Goal: Task Accomplishment & Management: Use online tool/utility

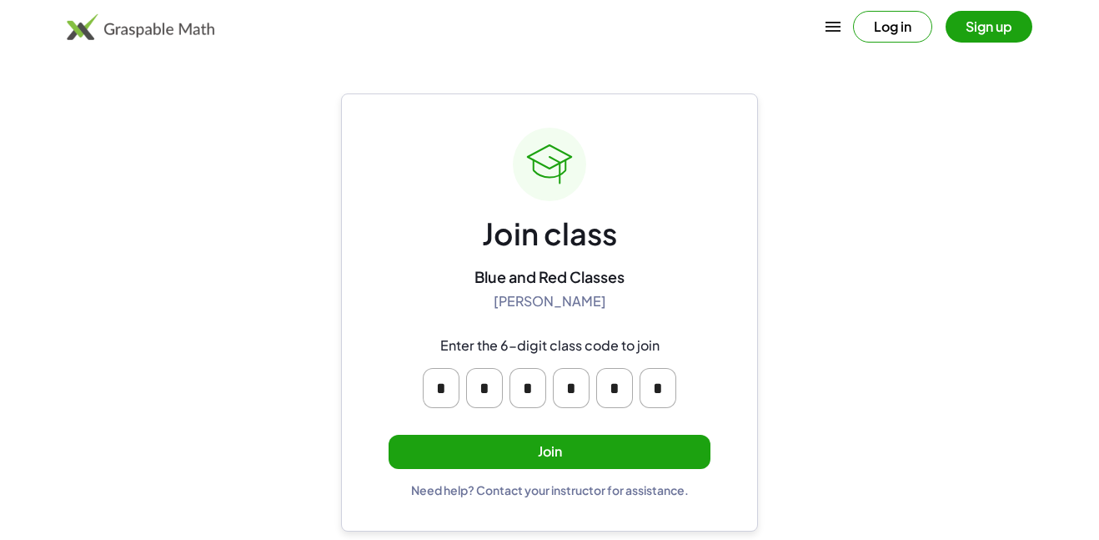
click at [540, 445] on button "Join" at bounding box center [550, 451] width 322 height 34
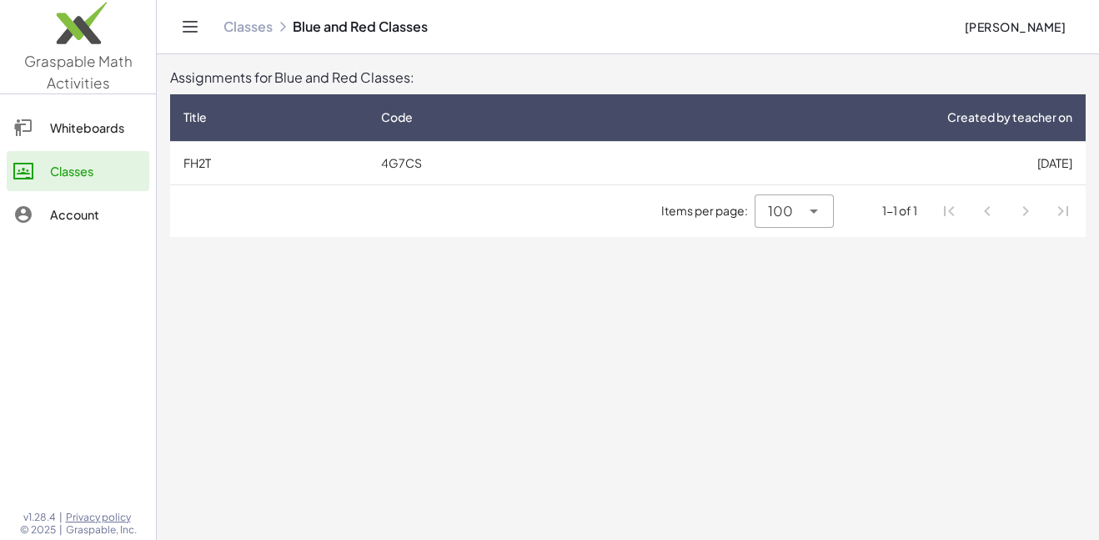
click at [572, 153] on td "4G7CS" at bounding box center [479, 162] width 222 height 43
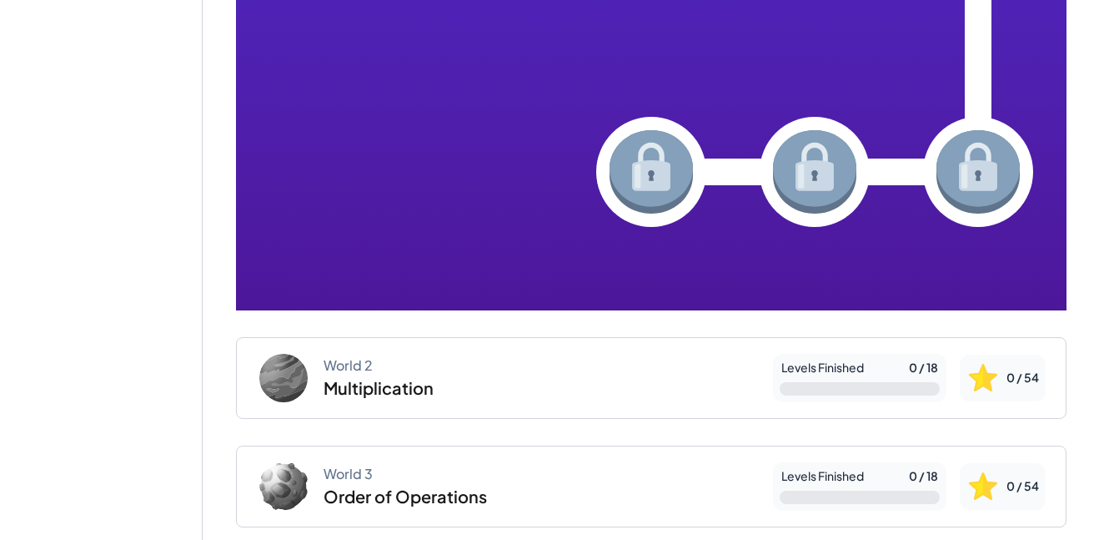
scroll to position [0, 17]
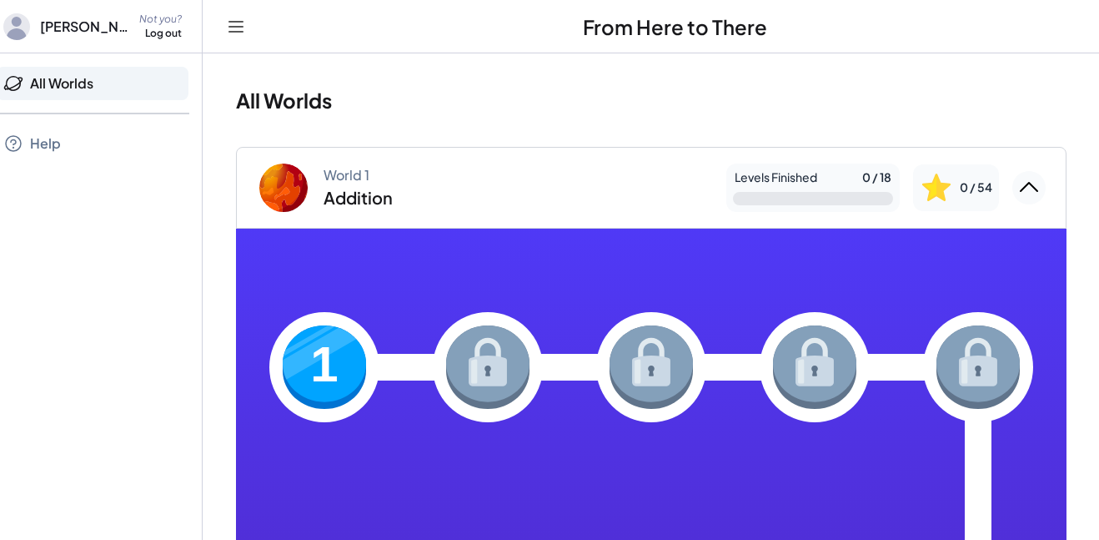
click at [311, 374] on img at bounding box center [324, 366] width 83 height 83
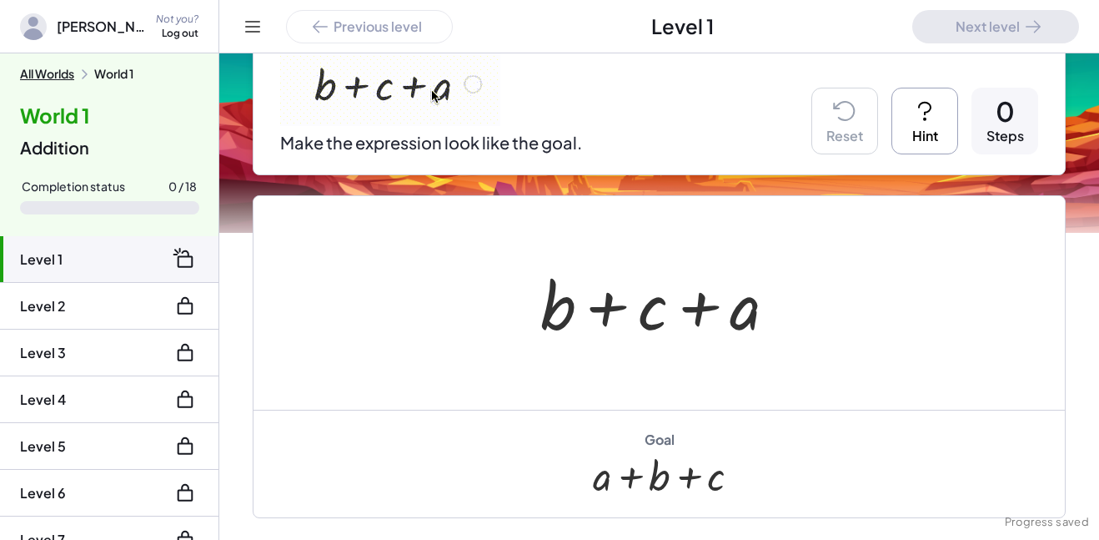
scroll to position [225, 0]
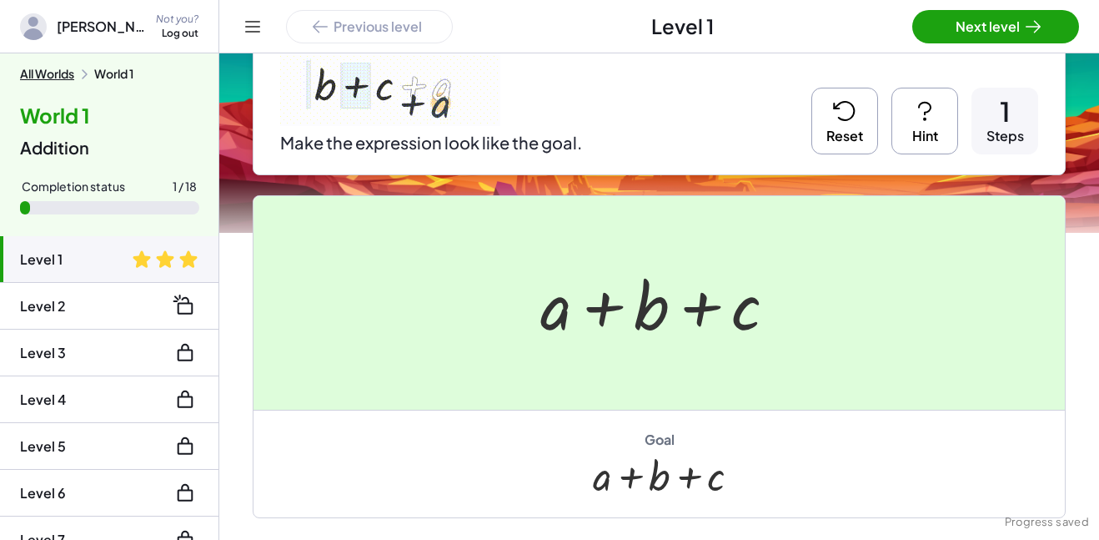
click at [1024, 19] on div at bounding box center [549, 270] width 1099 height 540
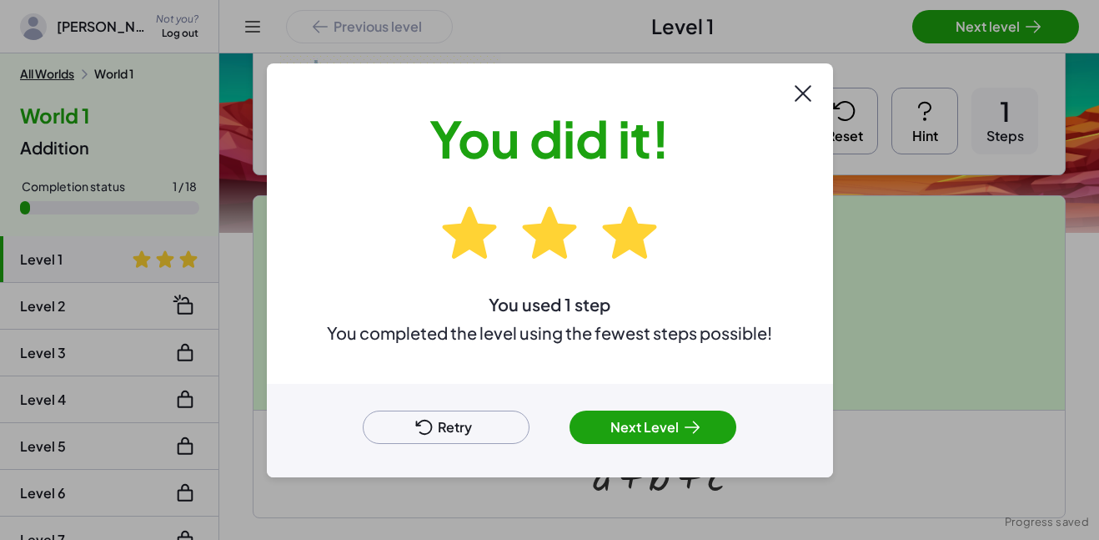
click at [672, 429] on button "Next Level" at bounding box center [653, 426] width 167 height 33
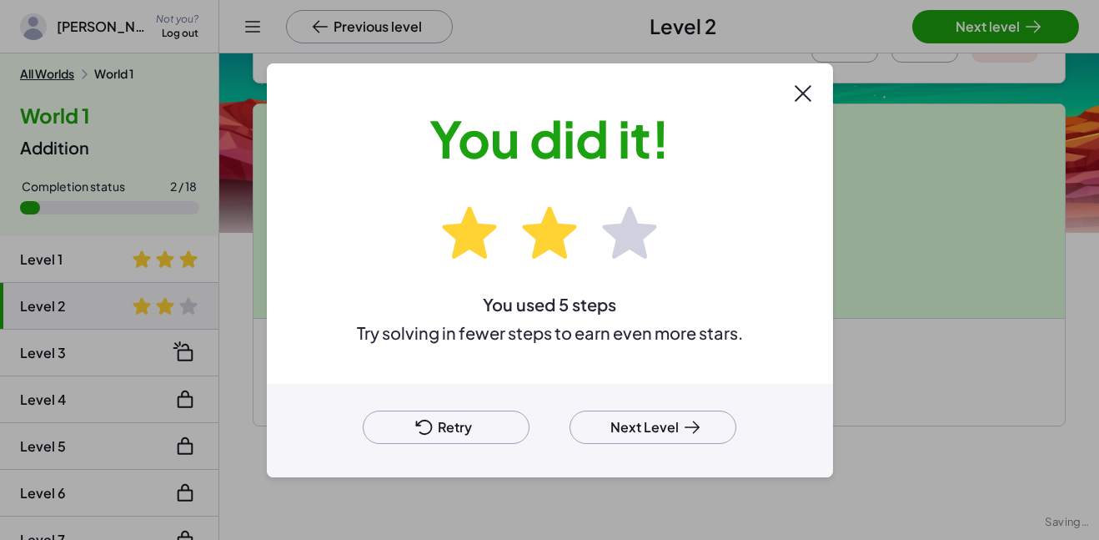
click at [646, 421] on button "Next Level" at bounding box center [653, 426] width 167 height 33
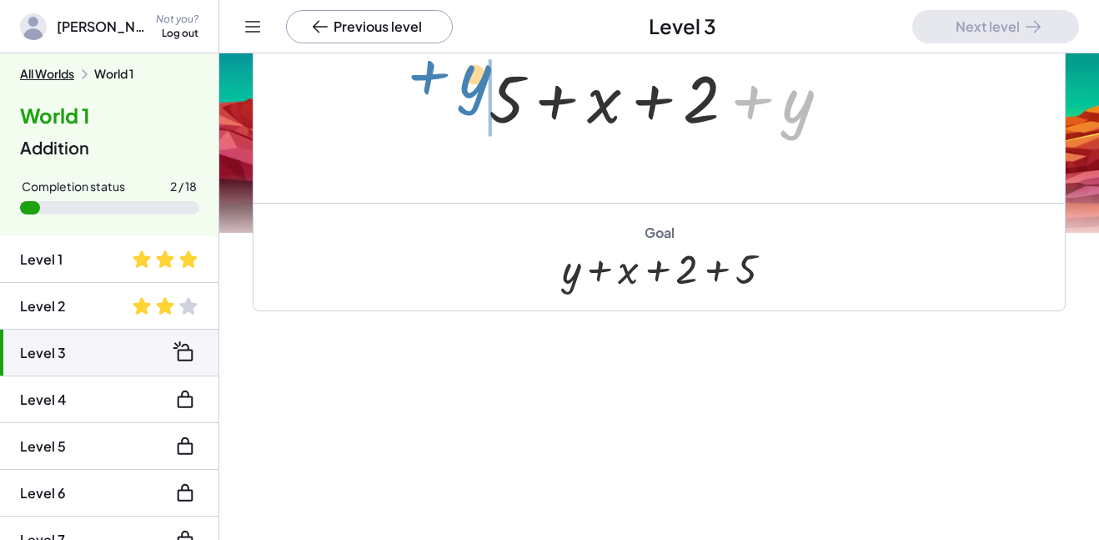
drag, startPoint x: 795, startPoint y: 111, endPoint x: 473, endPoint y: 85, distance: 322.9
click at [473, 85] on div "+ y + 5 + x + 2 + y" at bounding box center [660, 96] width 392 height 94
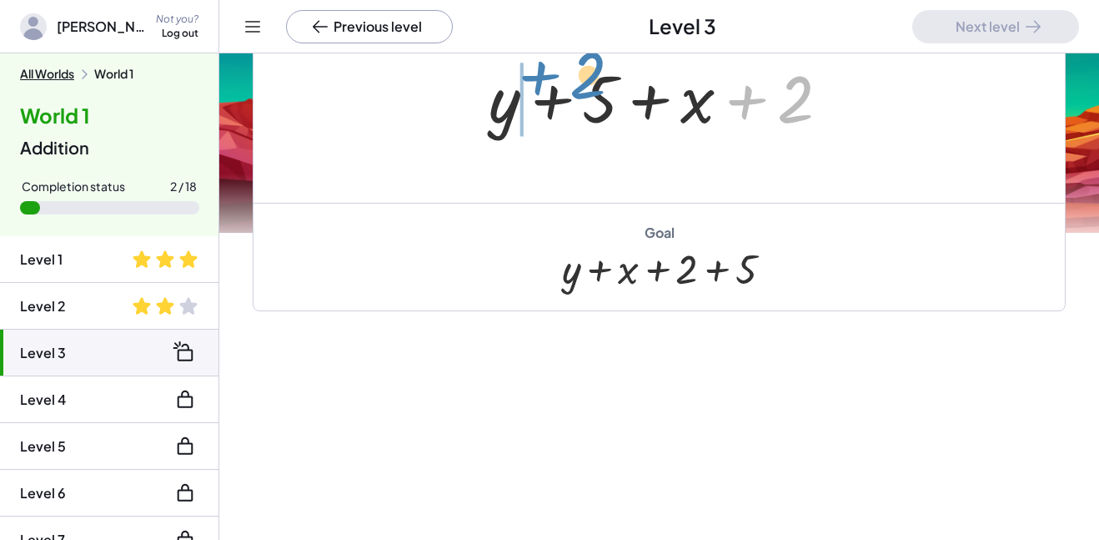
drag, startPoint x: 787, startPoint y: 93, endPoint x: 578, endPoint y: 70, distance: 210.6
click at [578, 70] on div at bounding box center [665, 96] width 371 height 86
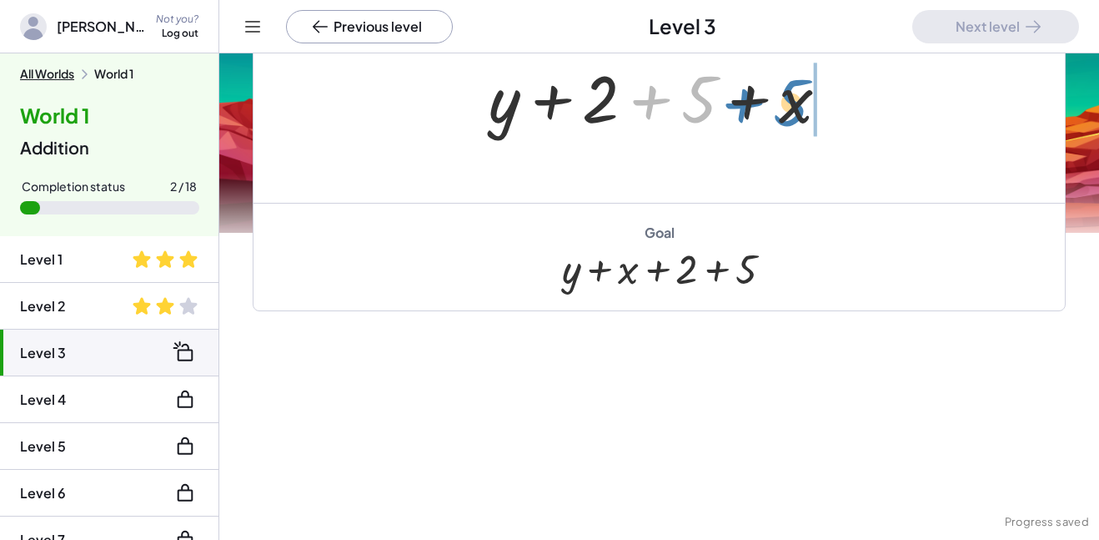
drag, startPoint x: 699, startPoint y: 98, endPoint x: 828, endPoint y: 106, distance: 129.5
click at [828, 106] on div at bounding box center [665, 96] width 371 height 86
drag, startPoint x: 703, startPoint y: 105, endPoint x: 610, endPoint y: 101, distance: 93.5
click at [610, 101] on div at bounding box center [665, 96] width 371 height 86
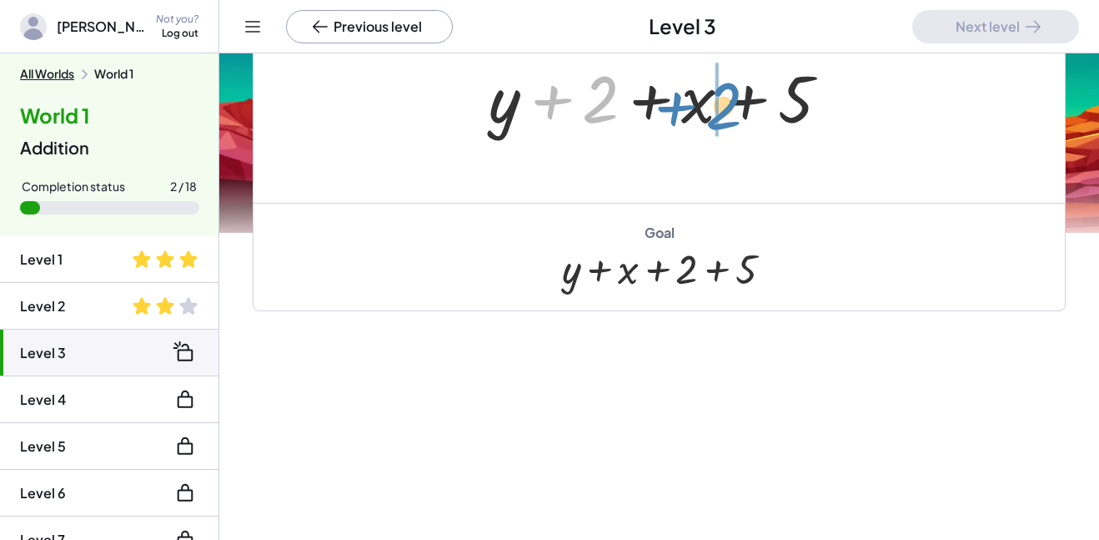
drag, startPoint x: 599, startPoint y: 104, endPoint x: 721, endPoint y: 110, distance: 122.7
click at [721, 110] on div at bounding box center [665, 96] width 371 height 86
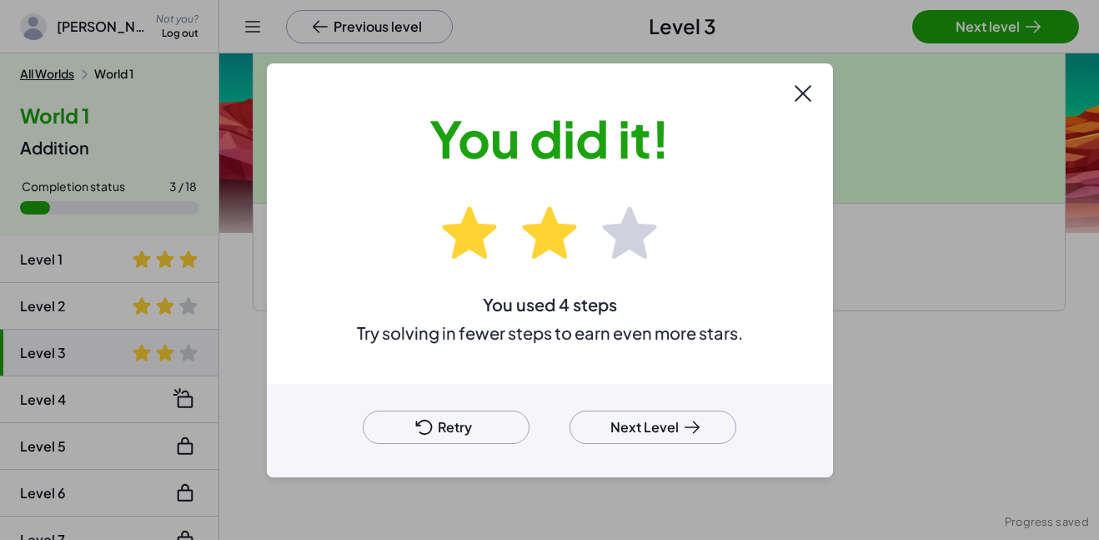
click at [975, 21] on div at bounding box center [549, 270] width 1099 height 540
click at [642, 423] on button "Next Level" at bounding box center [653, 426] width 167 height 33
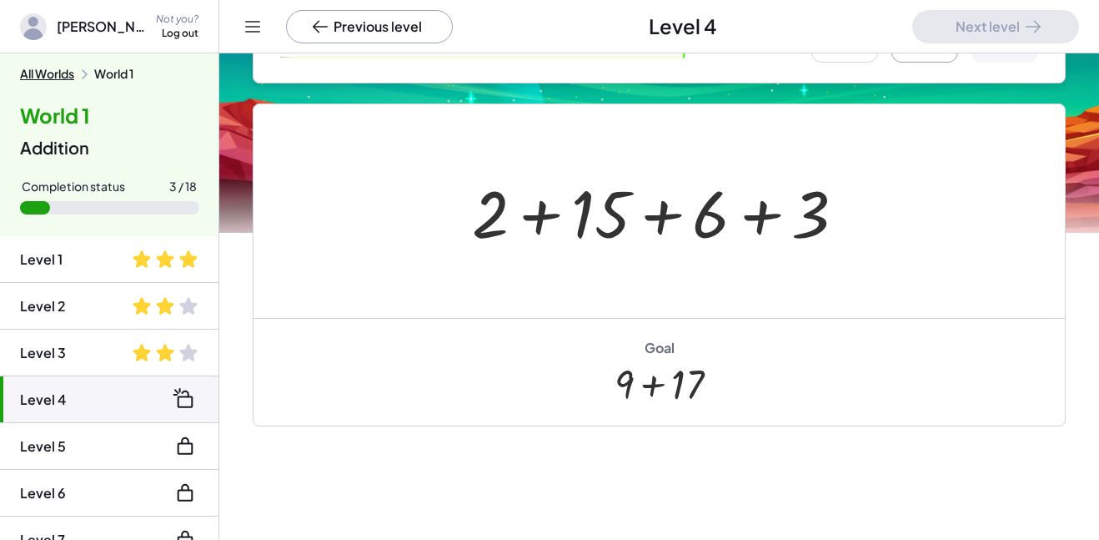
scroll to position [349, 0]
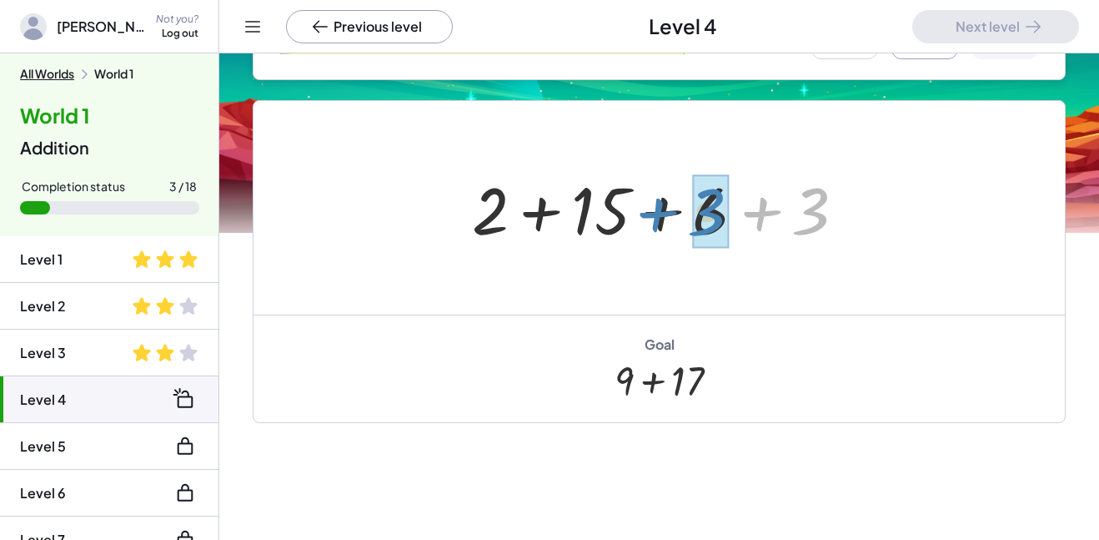
drag, startPoint x: 810, startPoint y: 207, endPoint x: 707, endPoint y: 208, distance: 102.6
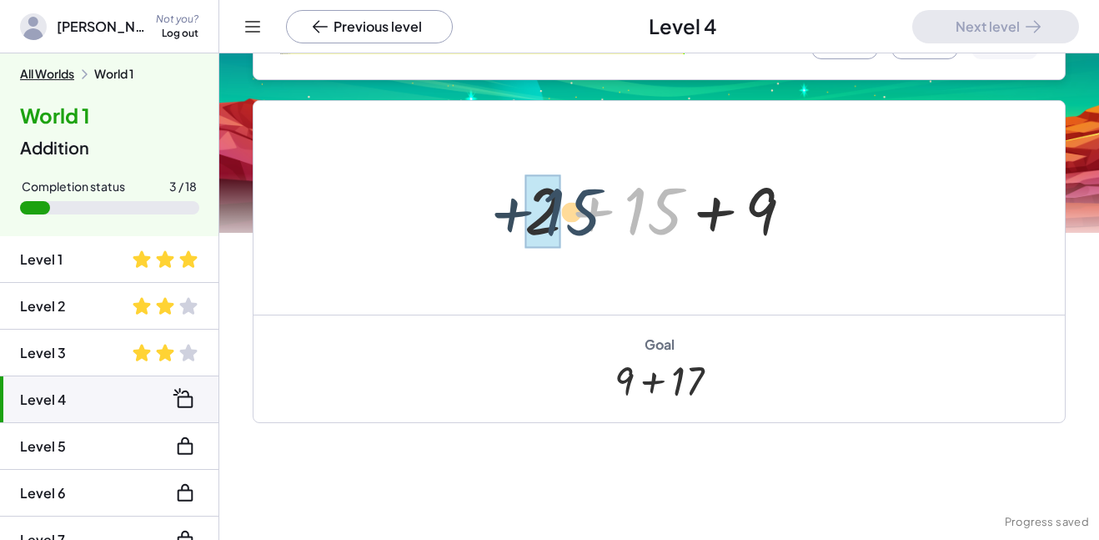
drag, startPoint x: 643, startPoint y: 210, endPoint x: 555, endPoint y: 212, distance: 87.6
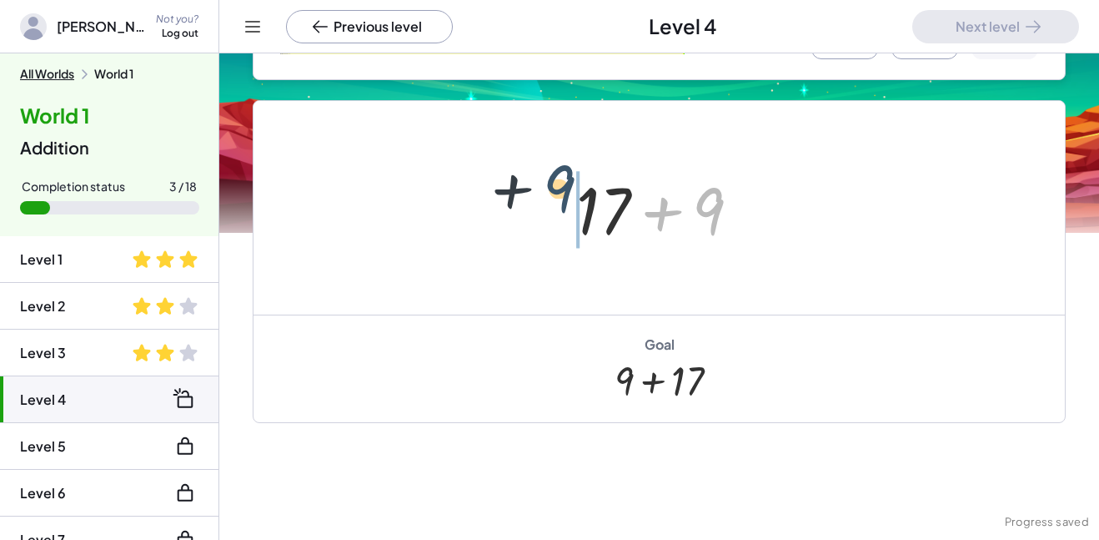
drag, startPoint x: 693, startPoint y: 215, endPoint x: 487, endPoint y: 203, distance: 206.4
click at [487, 203] on div "+ 2 + 15 + 6 + 3 + 2 + 15 + 9 + 9 + + 9 17" at bounding box center [659, 207] width 811 height 213
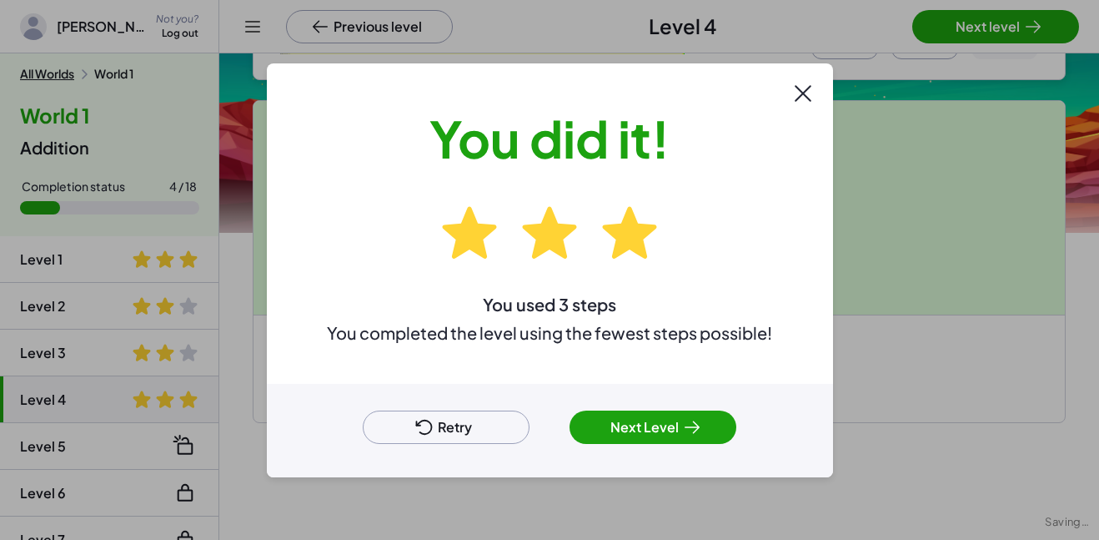
click at [682, 424] on icon at bounding box center [692, 427] width 20 height 20
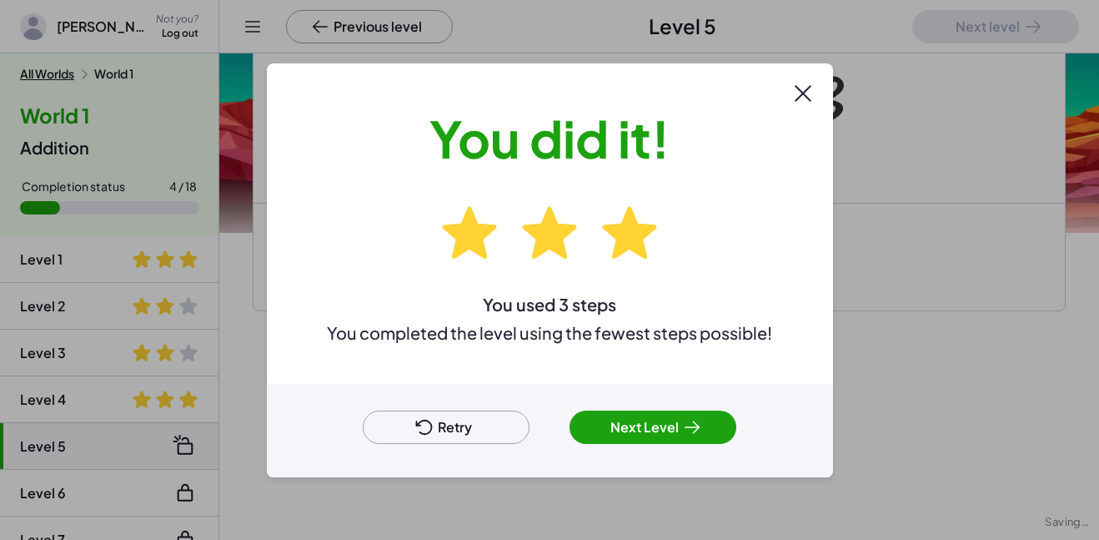
scroll to position [340, 0]
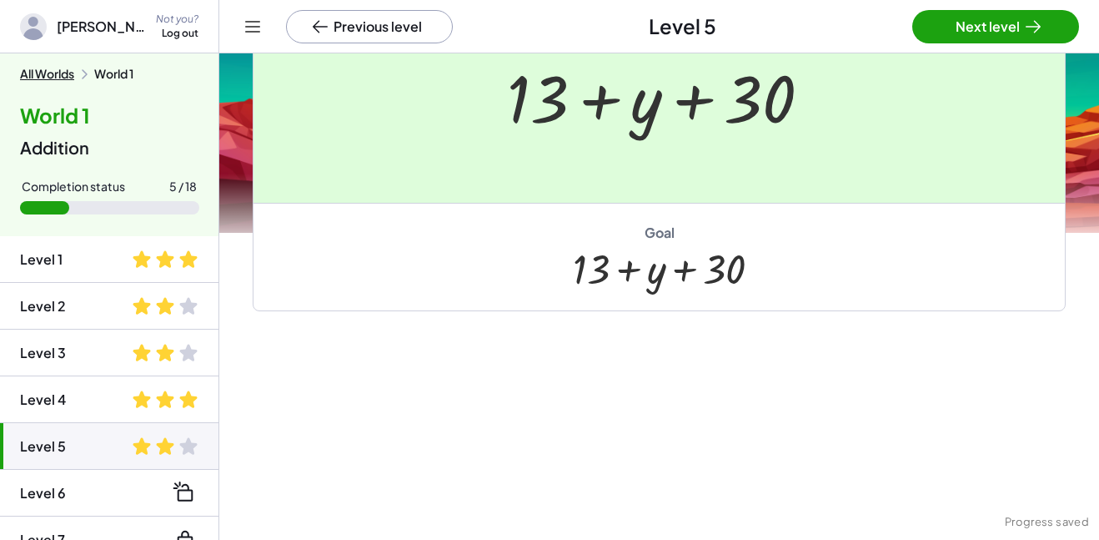
click at [1051, 23] on div at bounding box center [549, 270] width 1099 height 540
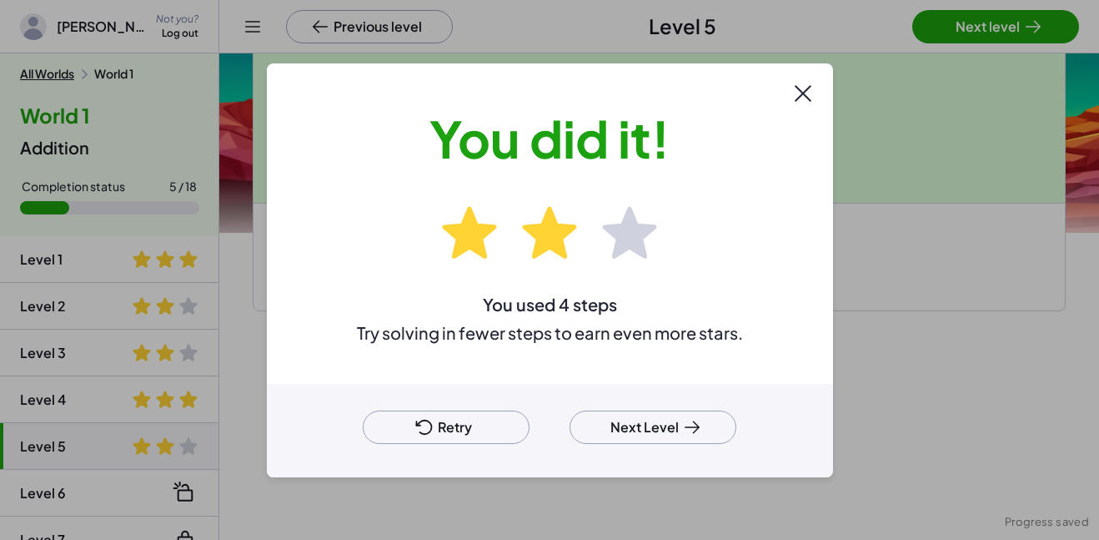
click at [684, 428] on icon at bounding box center [692, 427] width 20 height 20
